Goal: Information Seeking & Learning: Learn about a topic

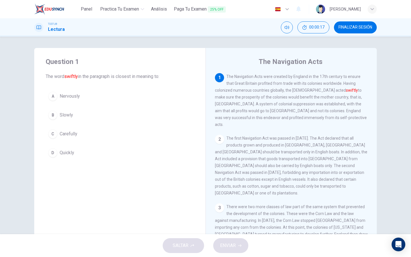
drag, startPoint x: 227, startPoint y: 75, endPoint x: 244, endPoint y: 177, distance: 103.7
click at [244, 177] on div "1 The Navigation Acts were created by England in the 17th century to ensure tha…" at bounding box center [295, 155] width 160 height 164
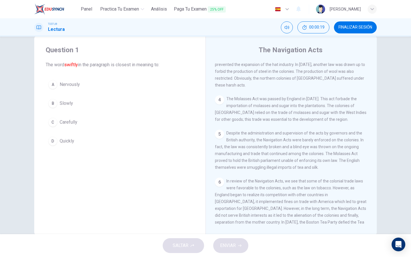
scroll to position [24, 0]
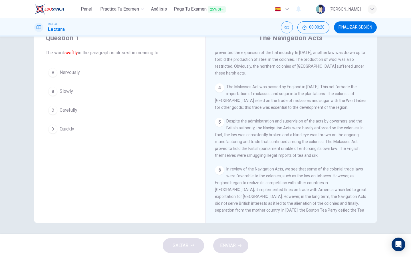
drag, startPoint x: 264, startPoint y: 204, endPoint x: 247, endPoint y: 72, distance: 132.3
click at [247, 72] on div "1 The Navigation Acts were created by England in the 17th century to ensure tha…" at bounding box center [295, 131] width 160 height 164
drag, startPoint x: 259, startPoint y: 202, endPoint x: 228, endPoint y: 95, distance: 111.6
click at [228, 95] on div "1 The Navigation Acts were created by England in the 17th century to ensure tha…" at bounding box center [295, 131] width 160 height 164
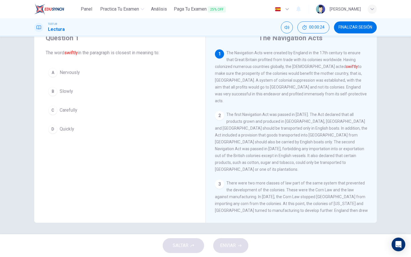
scroll to position [0, 0]
drag, startPoint x: 261, startPoint y: 40, endPoint x: 322, endPoint y: 43, distance: 61.1
click at [322, 43] on div "The Navigation Acts 1 The Navigation Acts were created by England in the 17th c…" at bounding box center [290, 123] width 171 height 198
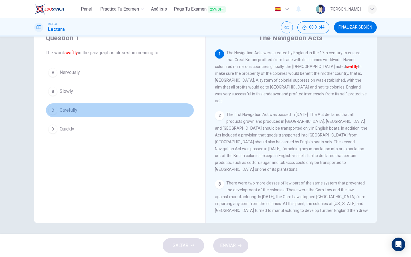
click at [74, 111] on span "Carefully" at bounding box center [69, 110] width 18 height 7
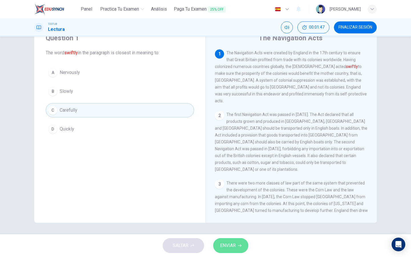
click at [242, 247] on button "ENVIAR" at bounding box center [230, 245] width 35 height 15
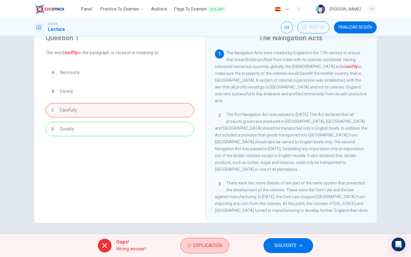
click at [203, 250] on button "Explicación" at bounding box center [204, 245] width 49 height 15
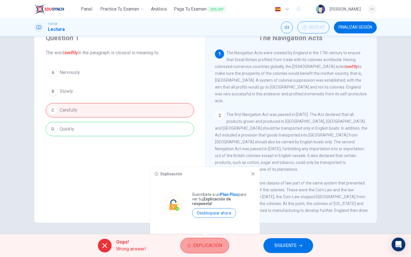
click at [203, 250] on button "Explicación" at bounding box center [204, 245] width 49 height 15
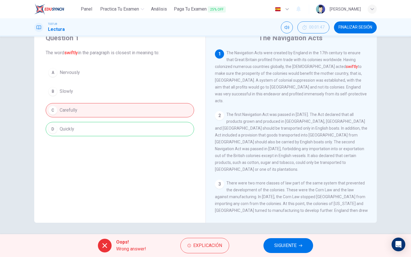
click at [288, 246] on span "SIGUIENTE" at bounding box center [285, 245] width 22 height 8
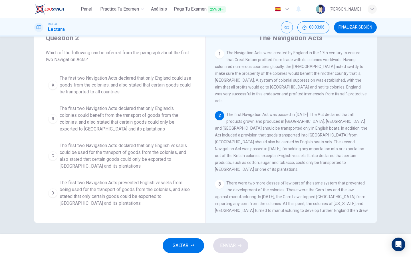
drag, startPoint x: 299, startPoint y: 128, endPoint x: 274, endPoint y: 115, distance: 28.3
click at [277, 115] on span "The first Navigation Act was passed in [DATE]. The Act declared that all produc…" at bounding box center [291, 141] width 152 height 59
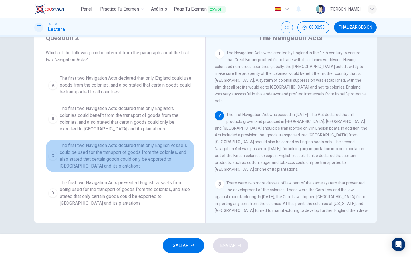
click at [143, 146] on span "The first two Navigation Acts declared that only English vessels could be used …" at bounding box center [126, 155] width 132 height 27
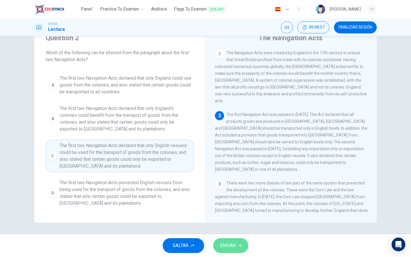
click at [231, 248] on span "ENVIAR" at bounding box center [228, 245] width 16 height 8
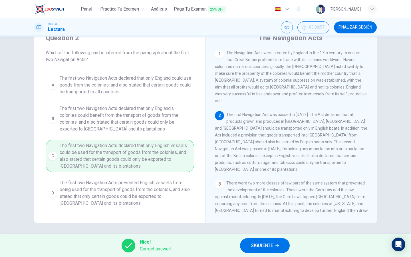
click at [258, 246] on span "SIGUIENTE" at bounding box center [262, 245] width 22 height 8
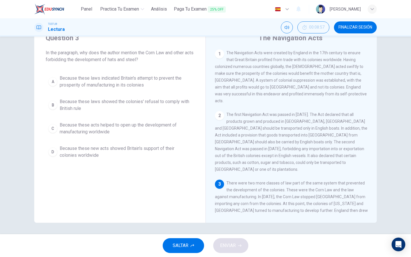
scroll to position [85, 0]
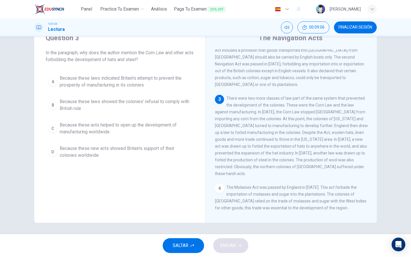
drag, startPoint x: 319, startPoint y: 99, endPoint x: 270, endPoint y: 101, distance: 49.1
click at [270, 101] on div "3 There were two more classes of law part of the same system that prevented the…" at bounding box center [291, 136] width 153 height 82
click at [147, 86] on span "Because these laws indicated Britain's attempt to prevent the prosperity of man…" at bounding box center [126, 82] width 132 height 14
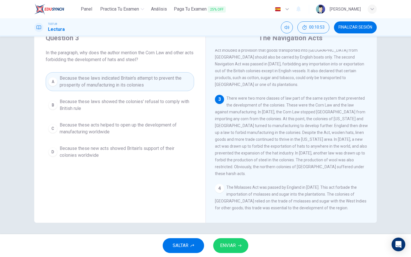
click at [231, 245] on span "ENVIAR" at bounding box center [228, 245] width 16 height 8
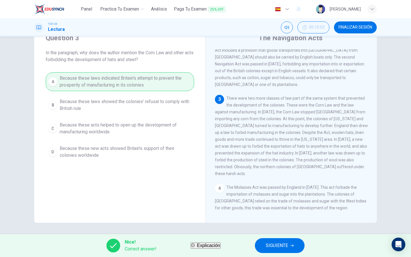
click at [279, 245] on span "SIGUIENTE" at bounding box center [276, 245] width 22 height 8
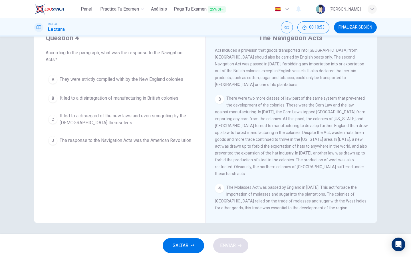
scroll to position [167, 0]
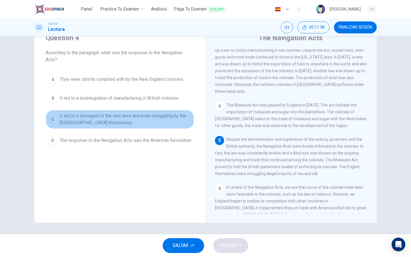
click at [159, 120] on span "It led to a disregard of the new laws and even smuggling by the [DEMOGRAPHIC_DA…" at bounding box center [126, 119] width 132 height 14
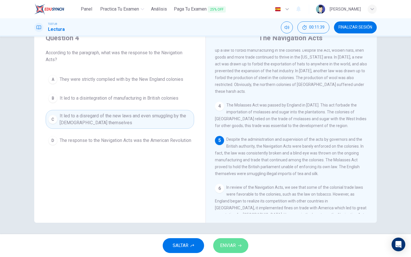
click at [239, 239] on button "ENVIAR" at bounding box center [230, 245] width 35 height 15
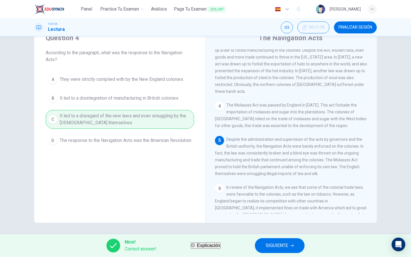
click at [282, 244] on span "SIGUIENTE" at bounding box center [276, 245] width 22 height 8
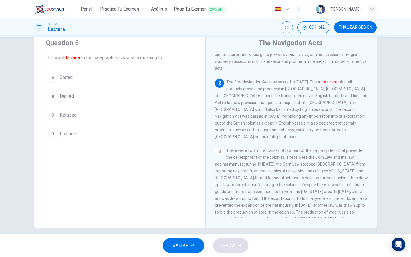
scroll to position [20, 0]
click at [68, 78] on span "Stated" at bounding box center [66, 76] width 13 height 7
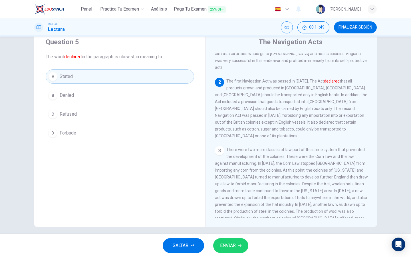
click at [226, 245] on span "ENVIAR" at bounding box center [228, 245] width 16 height 8
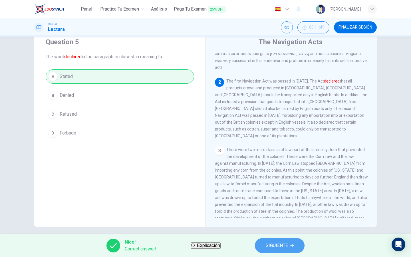
click at [283, 250] on button "SIGUIENTE" at bounding box center [280, 245] width 50 height 15
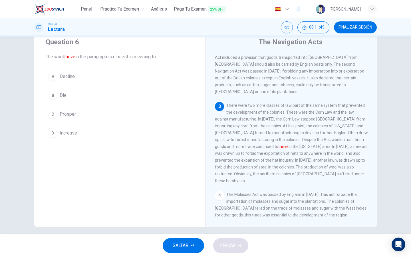
scroll to position [85, 0]
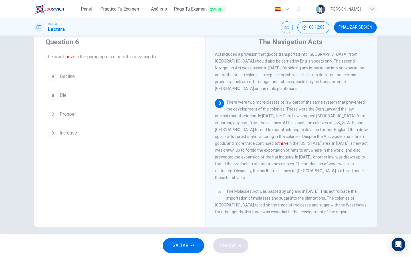
click at [73, 114] on span "Prosper" at bounding box center [68, 114] width 16 height 7
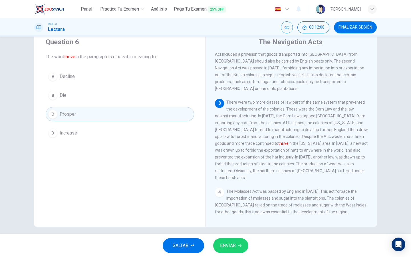
click at [230, 242] on span "ENVIAR" at bounding box center [228, 245] width 16 height 8
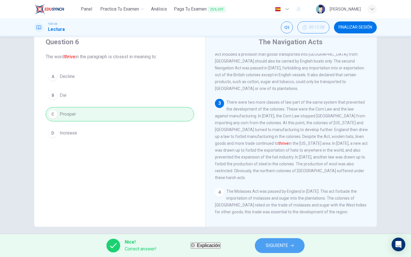
click at [288, 248] on span "SIGUIENTE" at bounding box center [276, 245] width 22 height 8
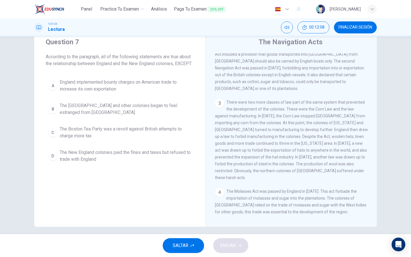
scroll to position [185, 0]
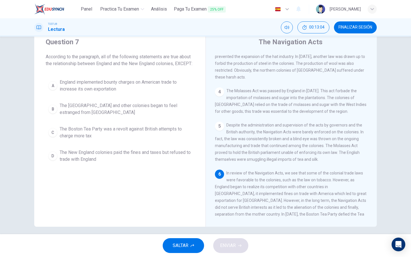
click at [127, 92] on span "England implemented bounty charges on American trade to increase its own export…" at bounding box center [126, 86] width 132 height 14
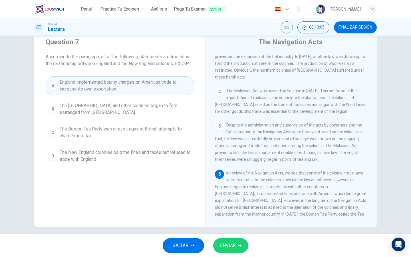
click at [227, 249] on span "ENVIAR" at bounding box center [228, 245] width 16 height 8
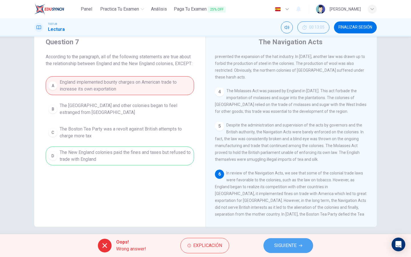
click at [285, 250] on button "SIGUIENTE" at bounding box center [288, 245] width 50 height 15
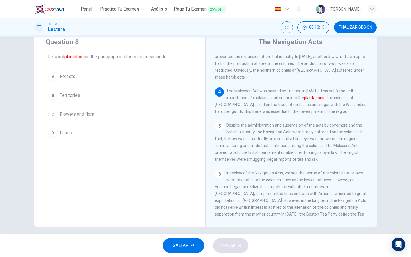
click at [78, 99] on button "B Territories" at bounding box center [120, 95] width 148 height 14
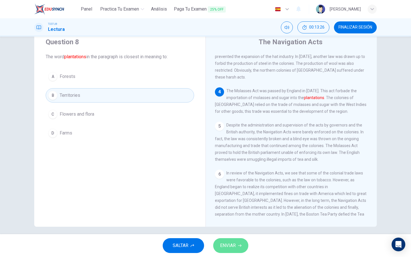
click at [230, 242] on span "ENVIAR" at bounding box center [228, 245] width 16 height 8
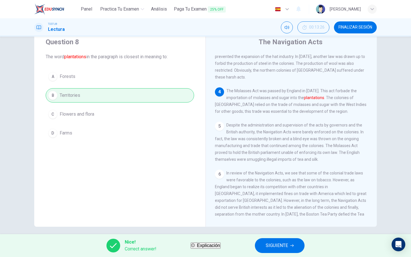
click at [281, 247] on span "SIGUIENTE" at bounding box center [276, 245] width 22 height 8
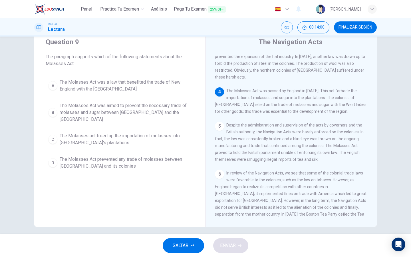
click at [131, 84] on span "The Molasses Act was a law that benefited the trade of New England with the [GE…" at bounding box center [126, 86] width 132 height 14
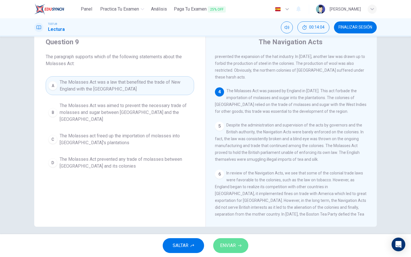
click at [228, 246] on span "ENVIAR" at bounding box center [228, 245] width 16 height 8
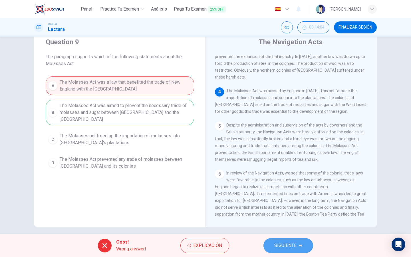
click at [273, 247] on button "SIGUIENTE" at bounding box center [288, 245] width 50 height 15
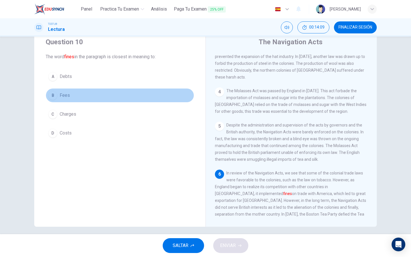
click at [67, 96] on span "Fees" at bounding box center [65, 95] width 10 height 7
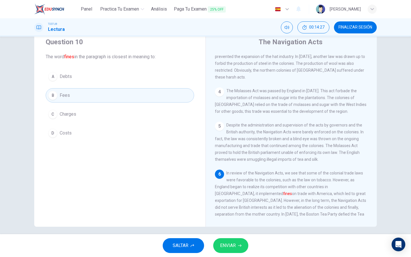
click at [88, 113] on button "C Charges" at bounding box center [120, 114] width 148 height 14
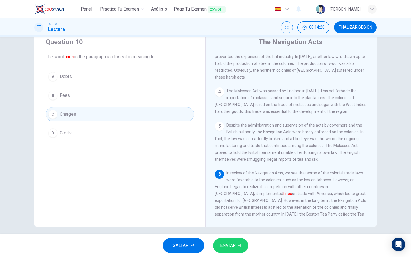
click at [231, 248] on span "ENVIAR" at bounding box center [228, 245] width 16 height 8
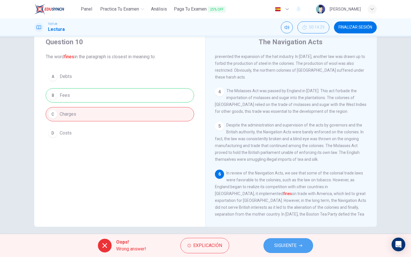
click at [295, 246] on span "SIGUIENTE" at bounding box center [285, 245] width 22 height 8
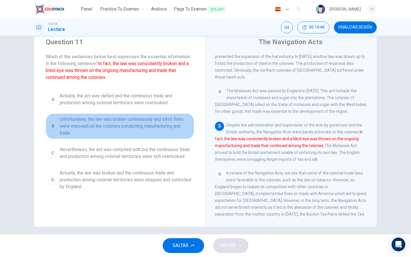
click at [179, 122] on span "Unfortunately, the law was broken continuously and strict fines were imposed on…" at bounding box center [126, 126] width 132 height 21
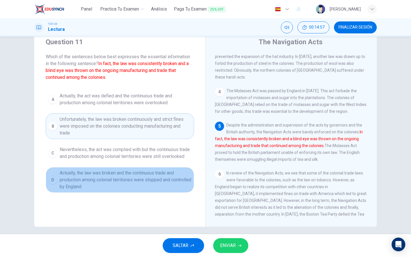
click at [147, 189] on span "Actually, the law was broken and the continuous trade and production among colo…" at bounding box center [126, 179] width 132 height 21
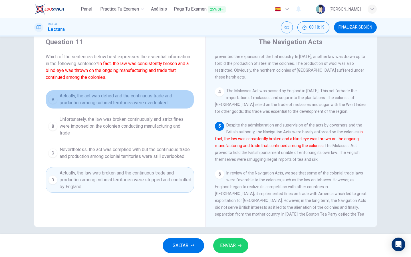
click at [163, 101] on span "Actually, the act was defied and the continuous trade and production among colo…" at bounding box center [126, 99] width 132 height 14
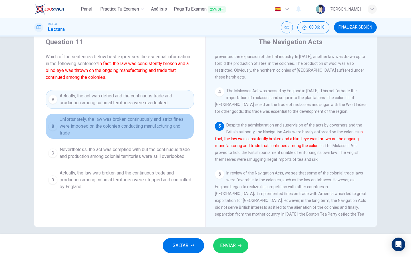
click at [141, 121] on span "Unfortunately, the law was broken continuously and strict fines were imposed on…" at bounding box center [126, 126] width 132 height 21
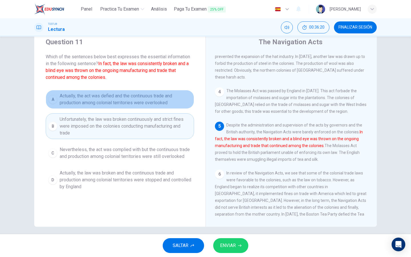
click at [145, 98] on span "Actually, the act was defied and the continuous trade and production among colo…" at bounding box center [126, 99] width 132 height 14
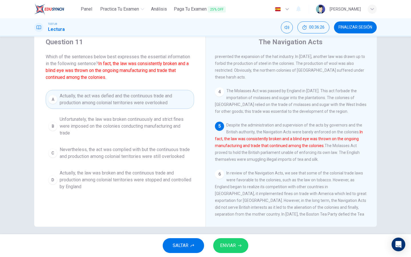
click at [225, 243] on span "ENVIAR" at bounding box center [228, 245] width 16 height 8
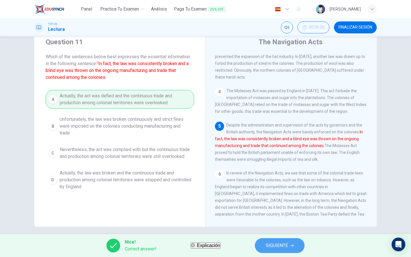
click at [283, 247] on span "SIGUIENTE" at bounding box center [276, 245] width 22 height 8
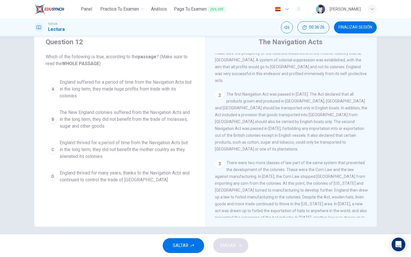
scroll to position [0, 0]
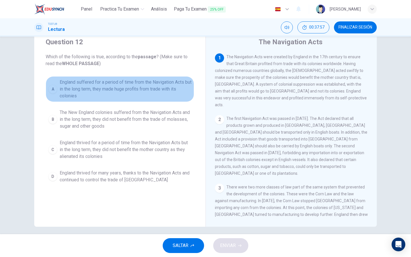
click at [75, 84] on span "England suffered for a period of time from the Navigation Acts but in the long …" at bounding box center [126, 89] width 132 height 21
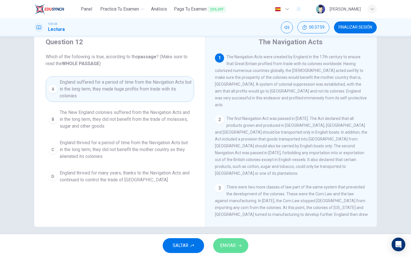
click at [239, 244] on icon "button" at bounding box center [239, 245] width 3 height 3
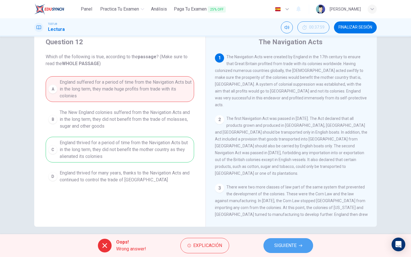
click at [287, 249] on button "SIGUIENTE" at bounding box center [288, 245] width 50 height 15
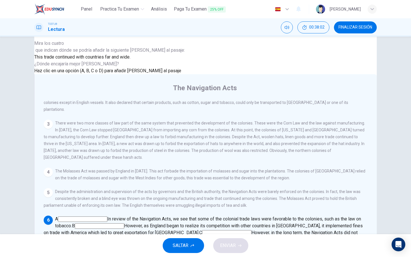
scroll to position [24, 0]
click at [124, 223] on input at bounding box center [99, 225] width 49 height 5
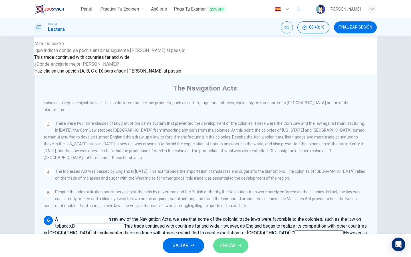
click at [225, 245] on span "ENVIAR" at bounding box center [228, 245] width 16 height 8
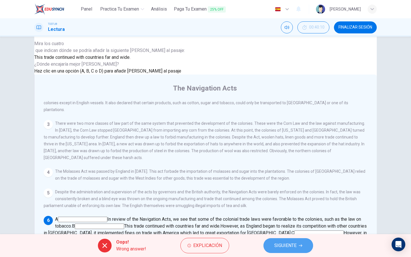
click at [308, 244] on button "SIGUIENTE" at bounding box center [288, 245] width 50 height 15
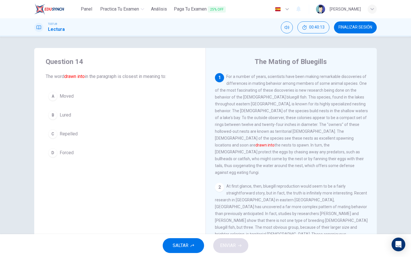
scroll to position [0, 0]
click at [352, 26] on span "FINALIZAR SESIÓN" at bounding box center [355, 27] width 34 height 5
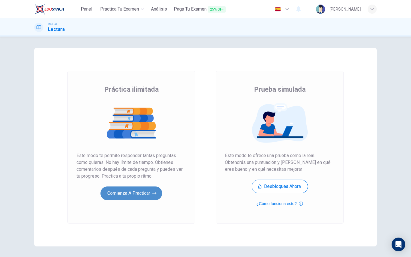
click at [118, 195] on button "Comienza a practicar" at bounding box center [131, 193] width 62 height 14
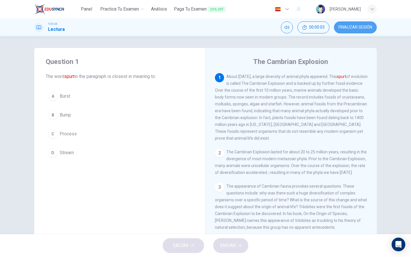
click at [358, 31] on button "FINALIZAR SESIÓN" at bounding box center [355, 27] width 43 height 12
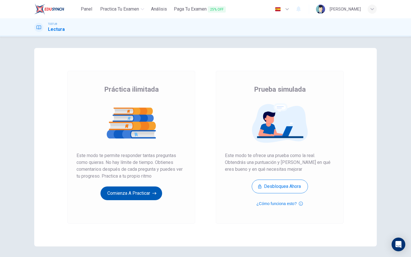
click at [144, 196] on button "Comienza a practicar" at bounding box center [131, 193] width 62 height 14
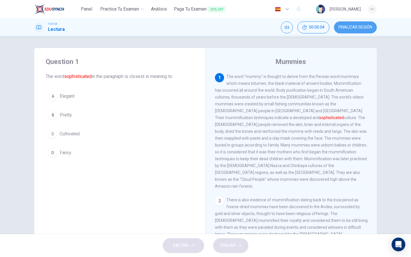
click at [352, 32] on button "FINALIZAR SESIÓN" at bounding box center [355, 27] width 43 height 12
